Goal: Use online tool/utility: Utilize a website feature to perform a specific function

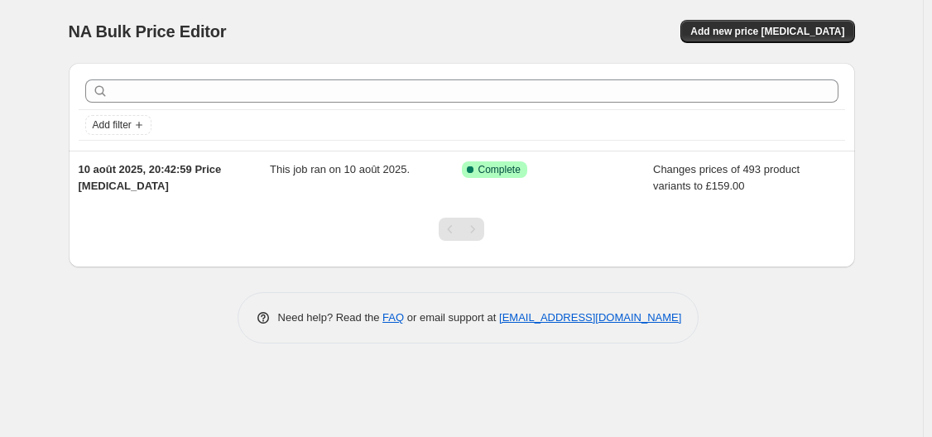
click at [84, 32] on span "NA Bulk Price Editor" at bounding box center [148, 31] width 158 height 18
click at [126, 31] on span "NA Bulk Price Editor" at bounding box center [148, 31] width 158 height 18
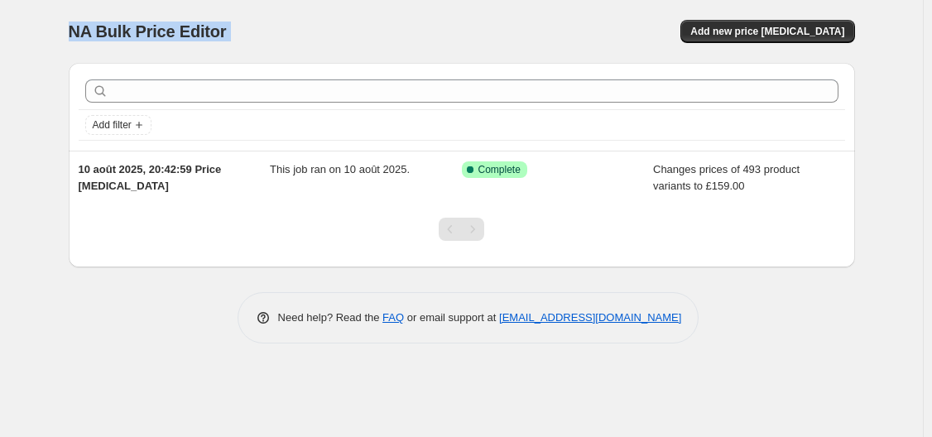
click at [285, 54] on div "NA Bulk Price Editor. This page is ready NA Bulk Price Editor Add new price cha…" at bounding box center [462, 31] width 786 height 63
click at [190, 28] on span "NA Bulk Price Editor" at bounding box center [148, 31] width 158 height 18
drag, startPoint x: 190, startPoint y: 28, endPoint x: 86, endPoint y: 27, distance: 104.2
click at [86, 27] on span "NA Bulk Price Editor" at bounding box center [148, 31] width 158 height 18
click at [346, 25] on div "NA Bulk Price Editor" at bounding box center [258, 31] width 378 height 23
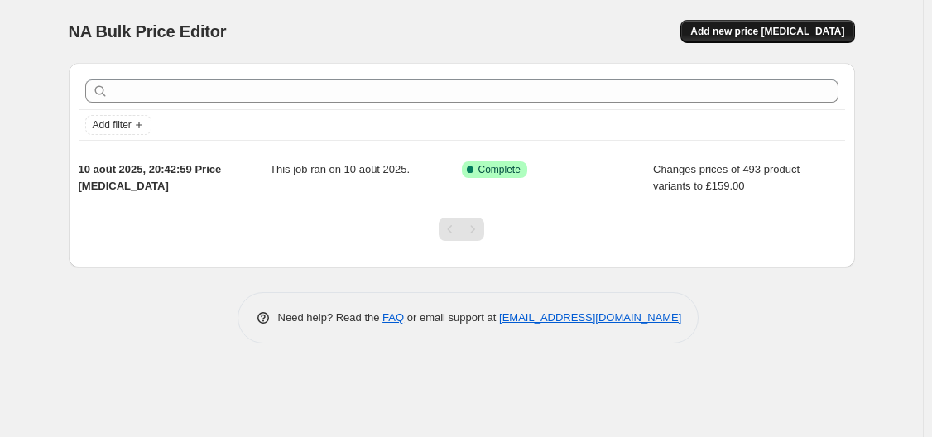
click at [783, 27] on span "Add new price [MEDICAL_DATA]" at bounding box center [767, 31] width 154 height 13
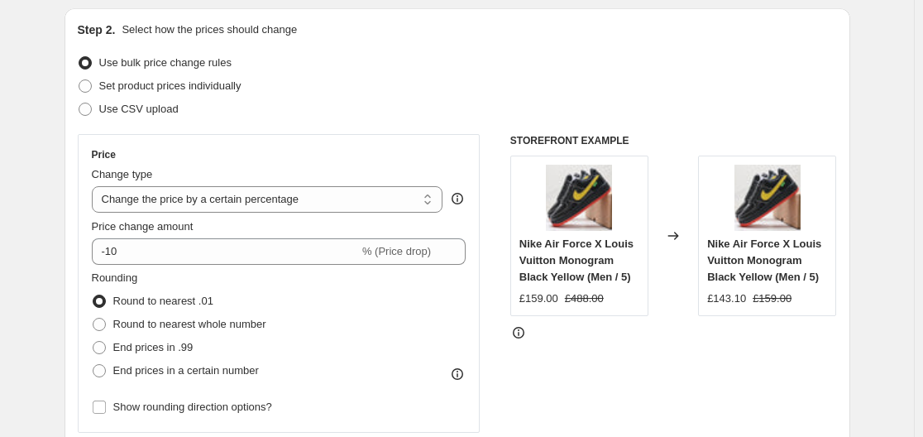
scroll to position [231, 0]
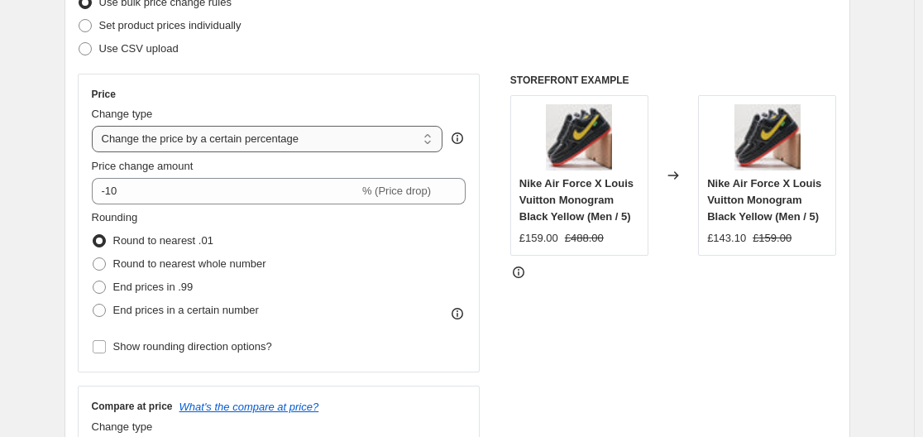
click at [163, 137] on select "Change the price to a certain amount Change the price by a certain amount Chang…" at bounding box center [268, 139] width 352 height 26
select select "to"
click at [95, 126] on select "Change the price to a certain amount Change the price by a certain amount Chang…" at bounding box center [268, 139] width 352 height 26
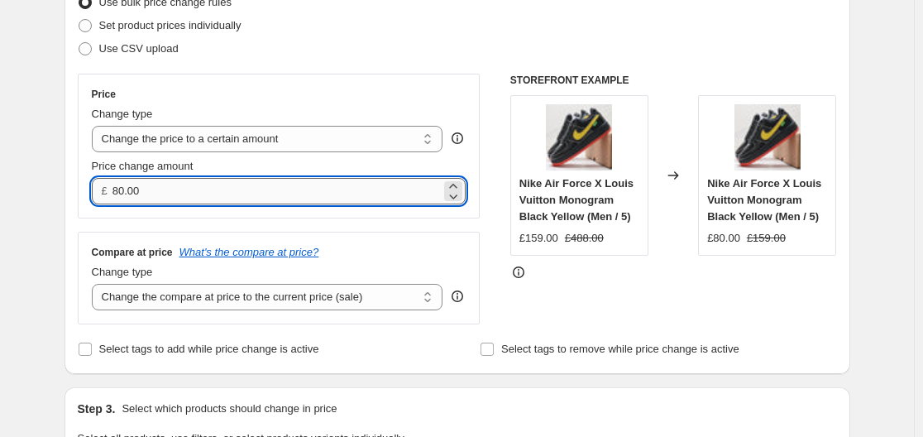
click at [146, 191] on input "80.00" at bounding box center [277, 191] width 328 height 26
type input "8"
type input "129.00"
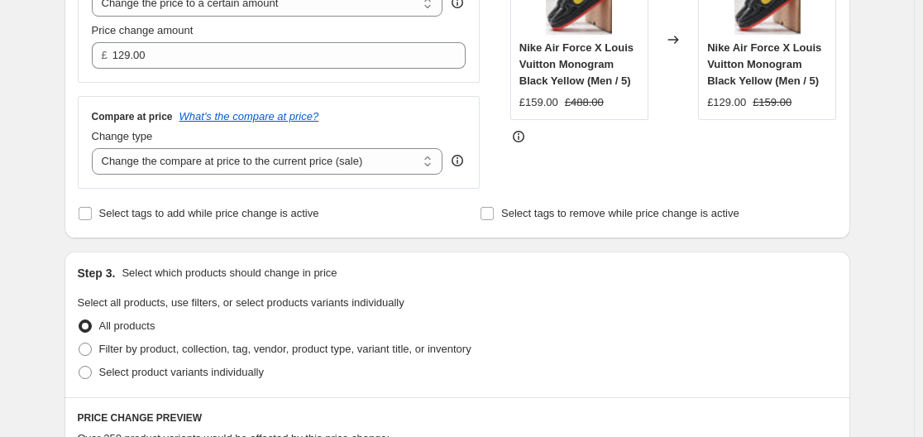
scroll to position [381, 0]
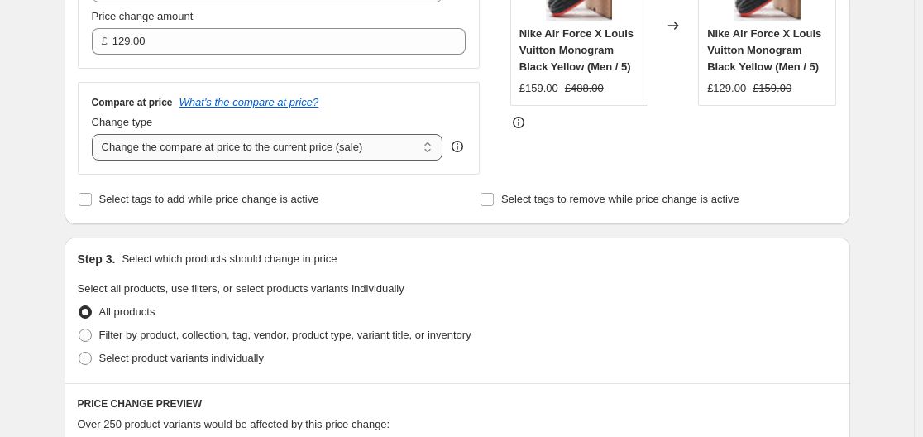
click at [266, 148] on select "Change the compare at price to the current price (sale) Change the compare at p…" at bounding box center [268, 147] width 352 height 26
select select "to"
click at [95, 135] on select "Change the compare at price to the current price (sale) Change the compare at p…" at bounding box center [268, 147] width 352 height 26
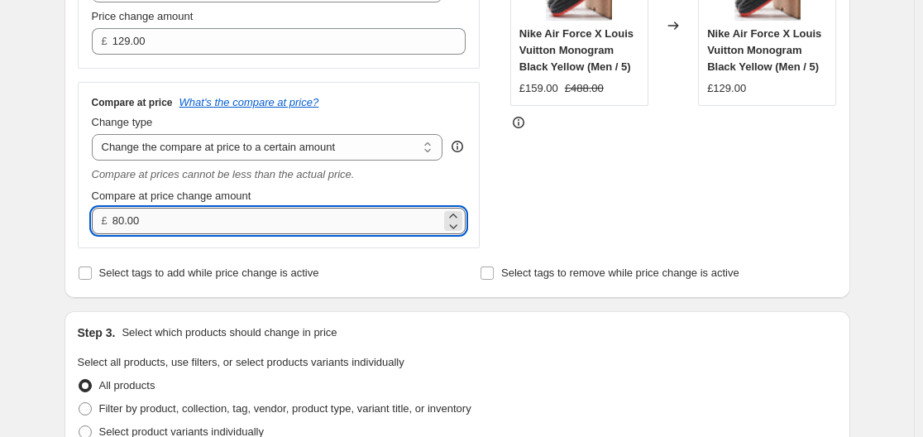
click at [140, 222] on input "80.00" at bounding box center [277, 221] width 328 height 26
type input "8"
type input "380.00"
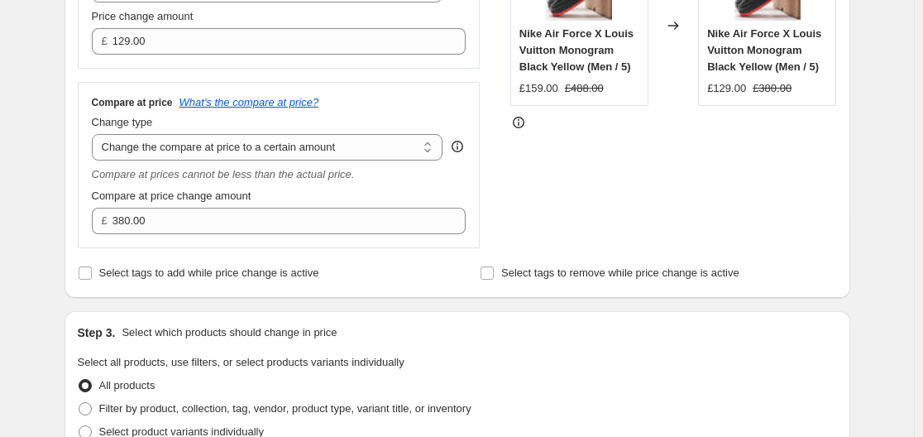
click at [55, 233] on div "Step 1. Optionally give your price change job a title (eg "March 30% off sale o…" at bounding box center [450, 393] width 799 height 1449
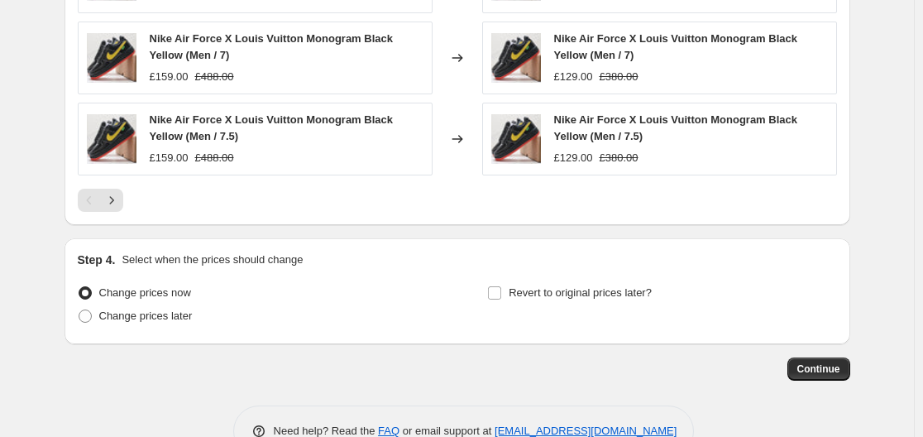
scroll to position [1163, 0]
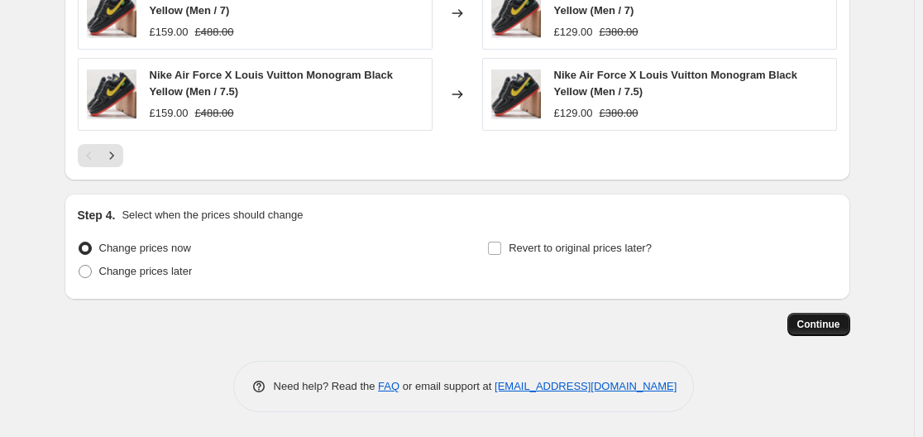
click at [832, 324] on span "Continue" at bounding box center [819, 324] width 43 height 13
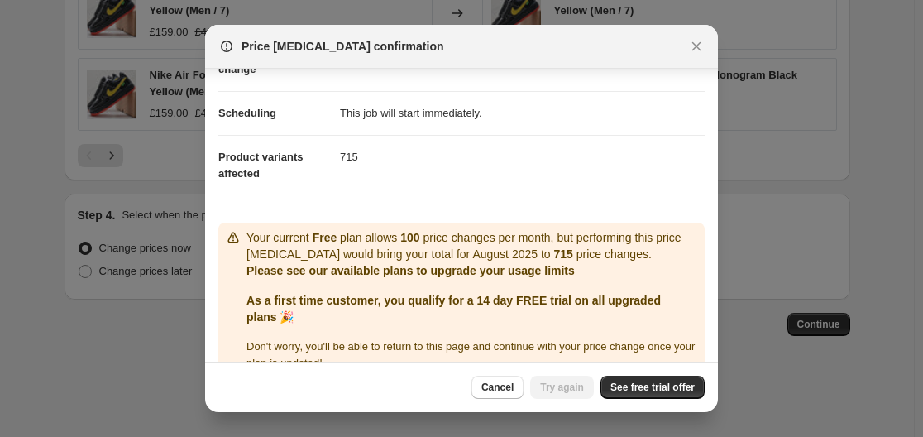
scroll to position [141, 0]
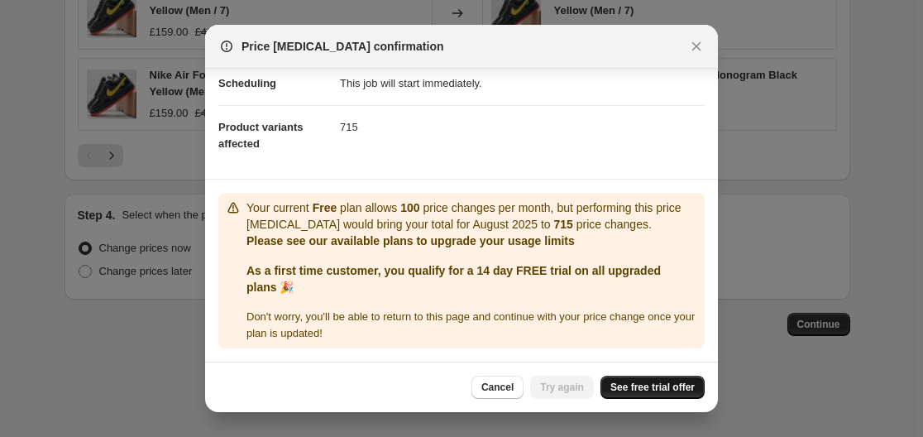
click at [644, 387] on span "See free trial offer" at bounding box center [653, 387] width 84 height 13
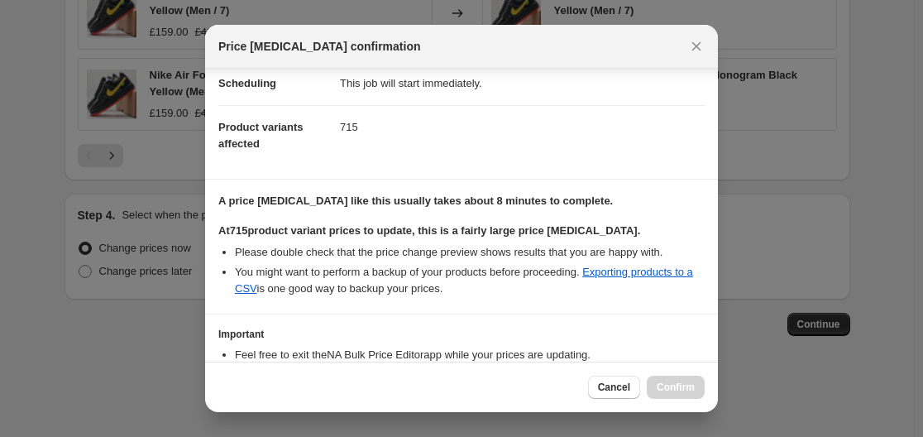
scroll to position [249, 0]
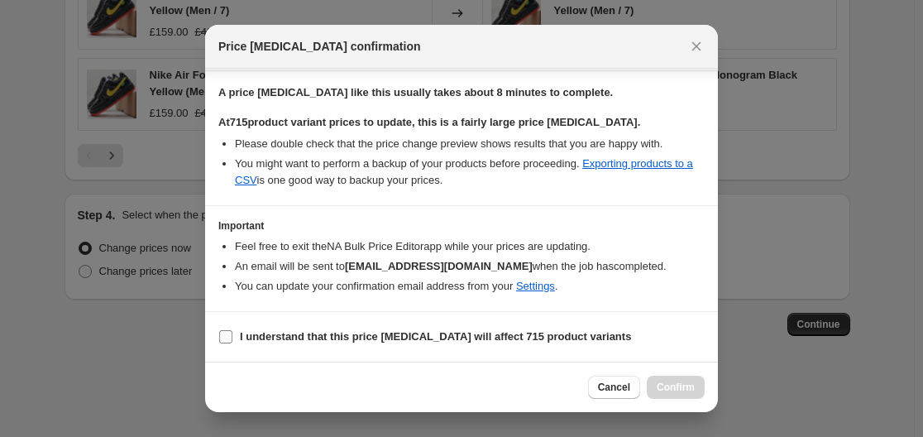
click at [233, 338] on label "I understand that this price change job will affect 715 product variants" at bounding box center [424, 336] width 413 height 23
click at [232, 338] on input "I understand that this price change job will affect 715 product variants" at bounding box center [225, 336] width 13 height 13
checkbox input "true"
click at [680, 384] on span "Confirm" at bounding box center [676, 387] width 38 height 13
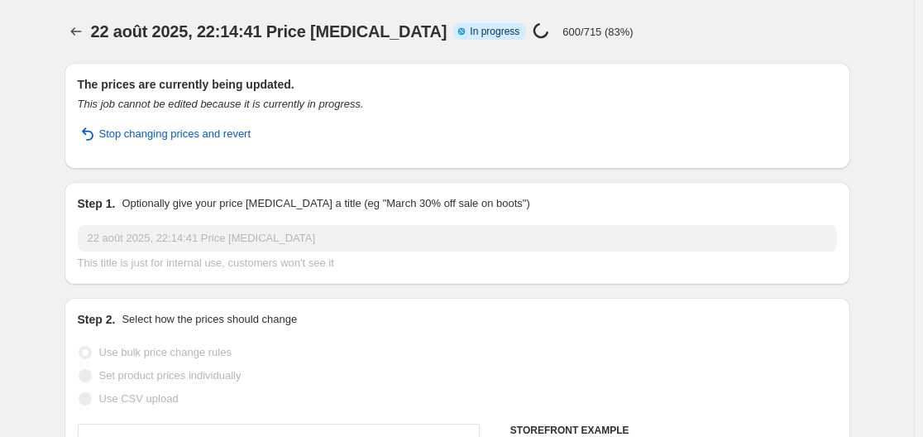
click at [146, 30] on span "22 août 2025, 22:14:41 Price change job" at bounding box center [269, 31] width 357 height 18
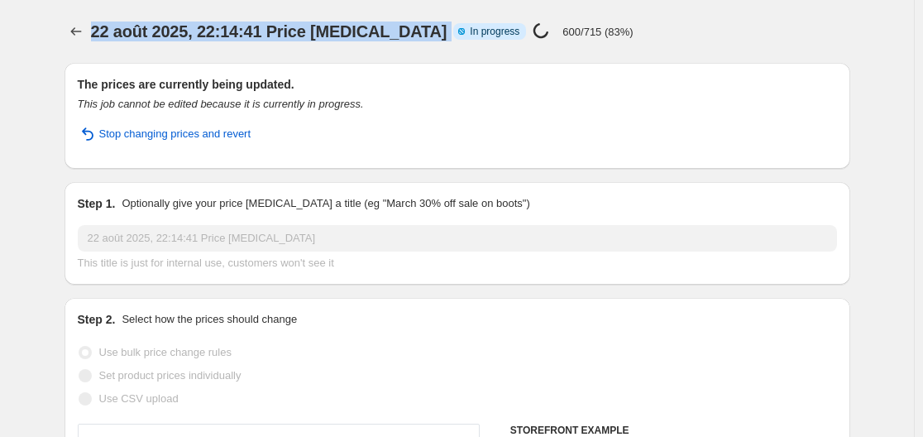
click at [146, 30] on span "22 août 2025, 22:14:41 Price change job" at bounding box center [269, 31] width 357 height 18
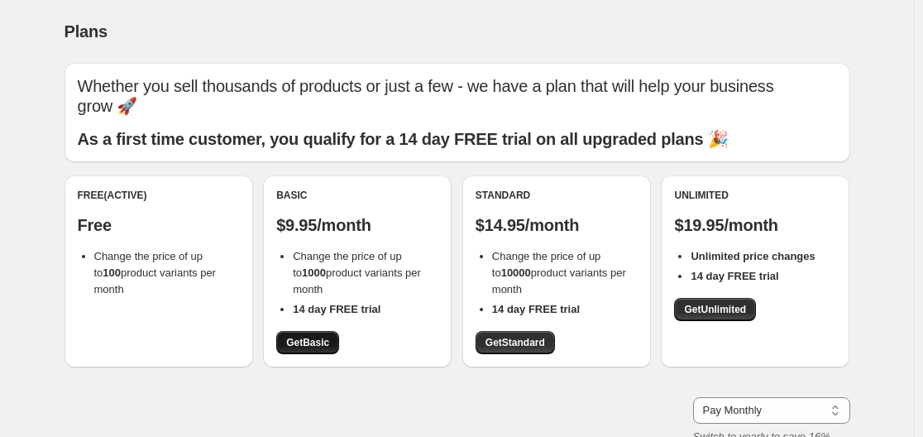
click at [300, 343] on span "Get Basic" at bounding box center [307, 342] width 43 height 13
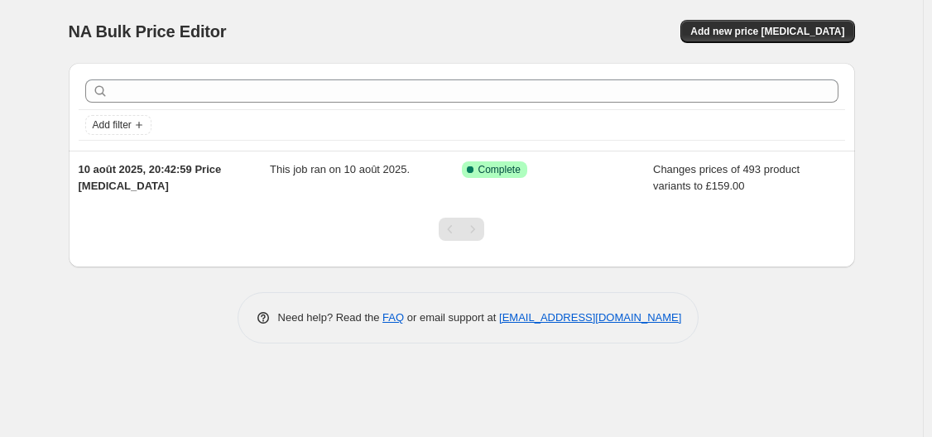
click at [62, 31] on div "NA Bulk Price Editor. This page is ready NA Bulk Price Editor Add new price cha…" at bounding box center [462, 184] width 826 height 368
click at [80, 27] on span "NA Bulk Price Editor" at bounding box center [148, 31] width 158 height 18
drag, startPoint x: 80, startPoint y: 27, endPoint x: 187, endPoint y: 29, distance: 106.7
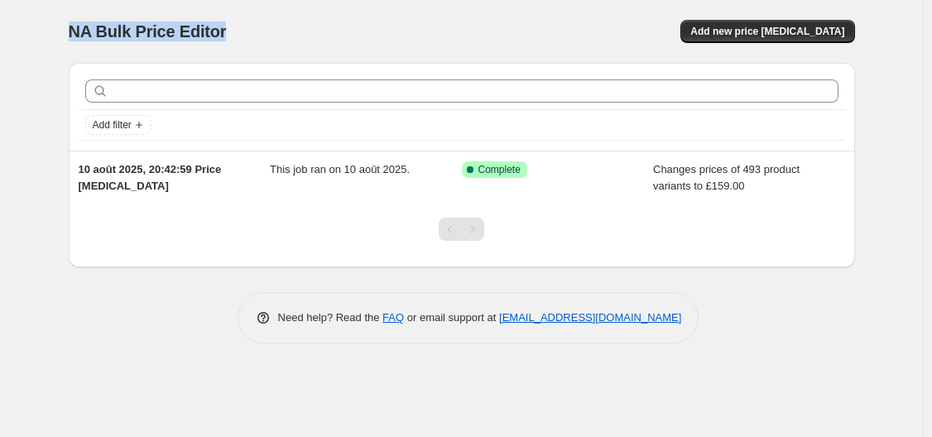
click at [187, 29] on span "NA Bulk Price Editor" at bounding box center [148, 31] width 158 height 18
drag, startPoint x: 187, startPoint y: 29, endPoint x: 74, endPoint y: 39, distance: 113.8
click at [74, 39] on span "NA Bulk Price Editor" at bounding box center [148, 31] width 158 height 18
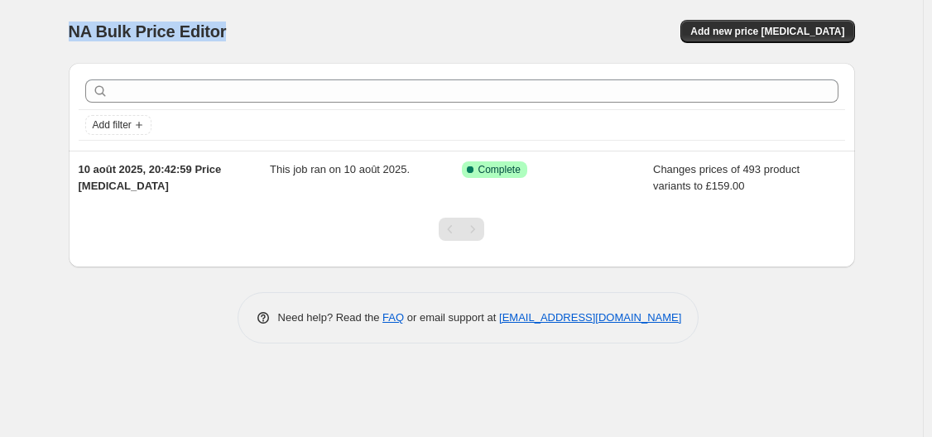
drag, startPoint x: 74, startPoint y: 39, endPoint x: 191, endPoint y: 36, distance: 117.5
click at [191, 36] on span "NA Bulk Price Editor" at bounding box center [148, 31] width 158 height 18
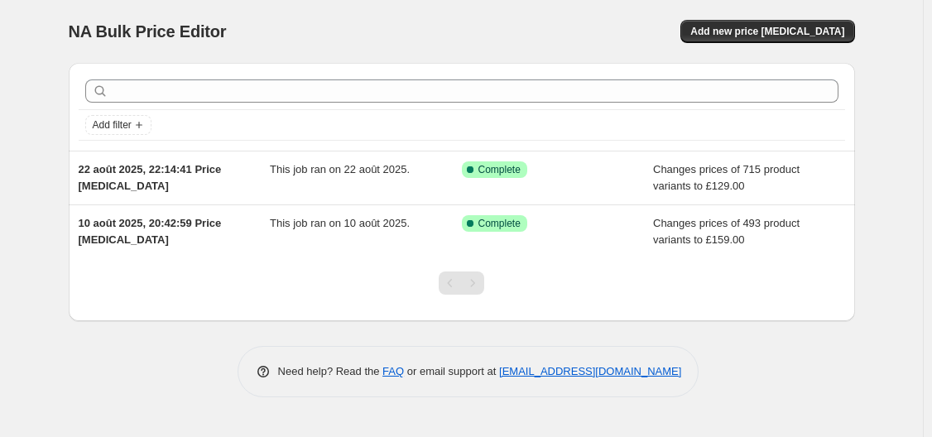
click at [75, 33] on span "NA Bulk Price Editor" at bounding box center [148, 31] width 158 height 18
click at [116, 34] on span "NA Bulk Price Editor" at bounding box center [148, 31] width 158 height 18
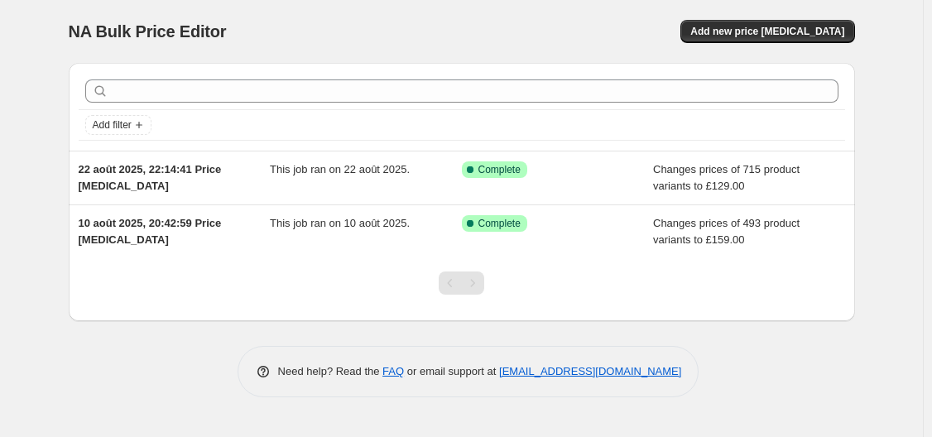
click at [163, 37] on span "NA Bulk Price Editor" at bounding box center [148, 31] width 158 height 18
click at [218, 42] on div "NA Bulk Price Editor" at bounding box center [258, 31] width 378 height 23
click at [152, 24] on span "NA Bulk Price Editor" at bounding box center [148, 31] width 158 height 18
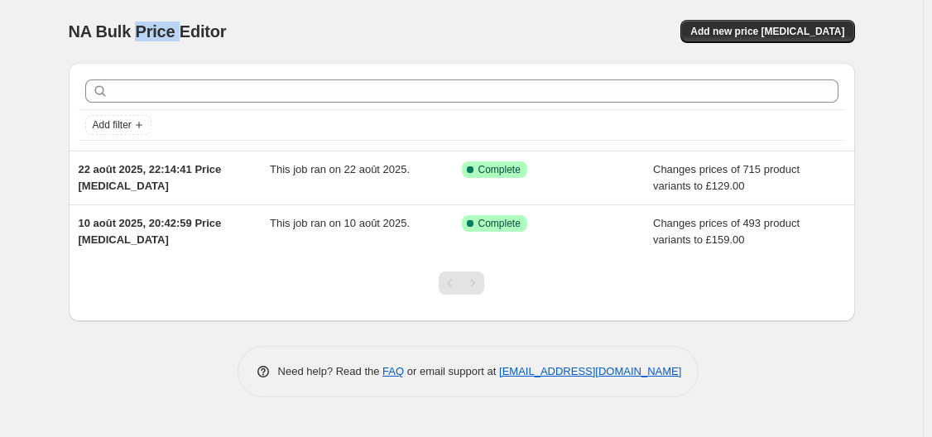
click at [152, 24] on span "NA Bulk Price Editor" at bounding box center [148, 31] width 158 height 18
click at [122, 41] on span "NA Bulk Price Editor" at bounding box center [148, 31] width 158 height 18
drag, startPoint x: 136, startPoint y: 32, endPoint x: 171, endPoint y: 33, distance: 35.6
click at [171, 33] on span "NA Bulk Price Editor" at bounding box center [148, 31] width 158 height 18
click at [69, 26] on span "NA Bulk Price Editor" at bounding box center [148, 31] width 158 height 18
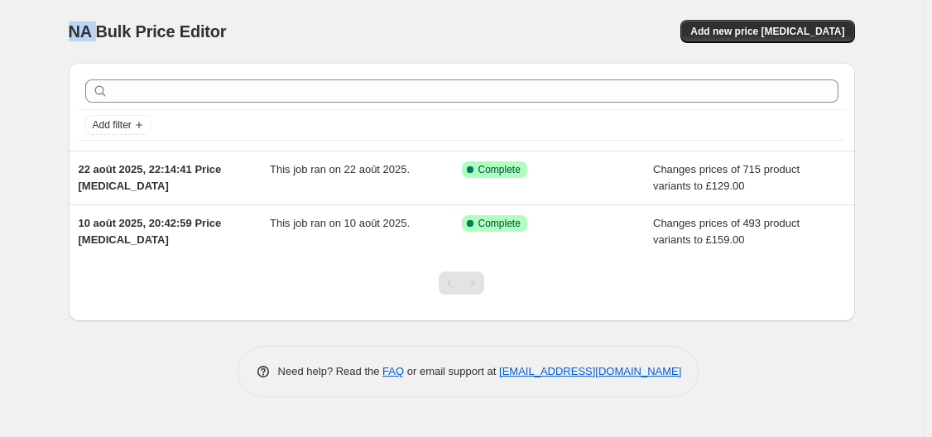
click at [69, 26] on span "NA Bulk Price Editor" at bounding box center [148, 31] width 158 height 18
click at [110, 29] on span "NA Bulk Price Editor" at bounding box center [148, 31] width 158 height 18
click at [215, 36] on span "NA Bulk Price Editor" at bounding box center [148, 31] width 158 height 18
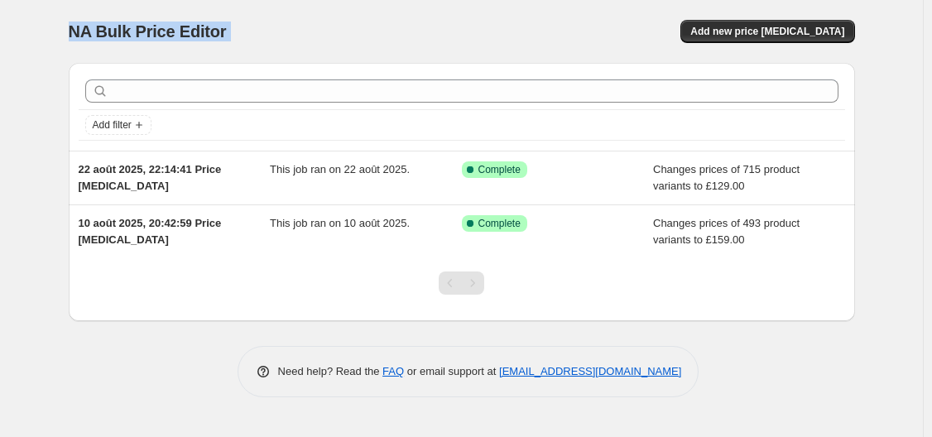
click at [213, 35] on span "NA Bulk Price Editor" at bounding box center [148, 31] width 158 height 18
click at [47, 46] on div "NA Bulk Price Editor. This page is ready NA Bulk Price Editor Add new price cha…" at bounding box center [461, 218] width 922 height 437
